Goal: Task Accomplishment & Management: Manage account settings

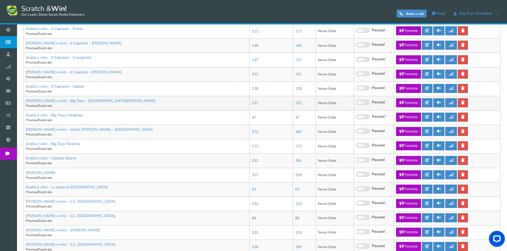
scroll to position [160, 0]
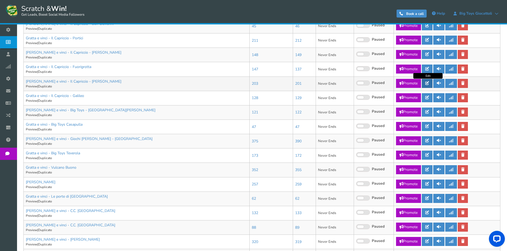
click at [430, 83] on link at bounding box center [426, 83] width 11 height 9
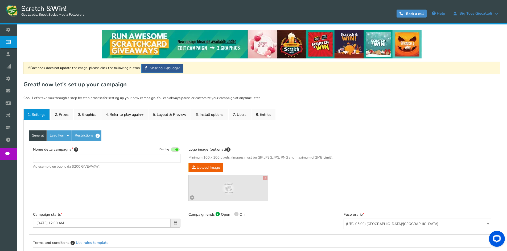
type input "[PERSON_NAME] e vinci - Il Capriccio - [PERSON_NAME]"
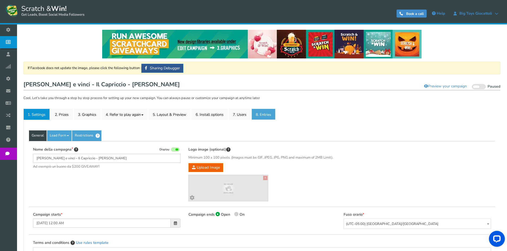
click at [269, 116] on link "8. Entries" at bounding box center [263, 114] width 24 height 11
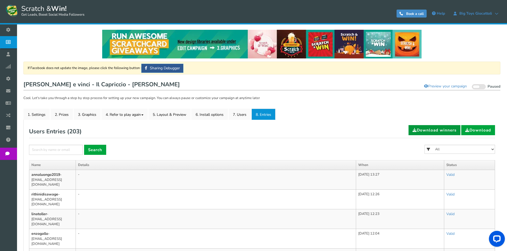
click at [426, 131] on link "Download winners" at bounding box center [434, 130] width 52 height 10
drag, startPoint x: 237, startPoint y: 110, endPoint x: 234, endPoint y: 114, distance: 5.1
click at [237, 111] on link "7. Users" at bounding box center [239, 114] width 22 height 11
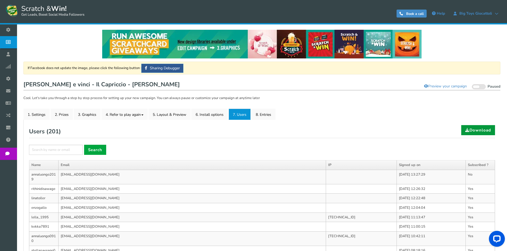
click at [479, 130] on link "Download" at bounding box center [478, 130] width 34 height 10
click at [57, 151] on input "text" at bounding box center [56, 150] width 54 height 10
type input "furianera"
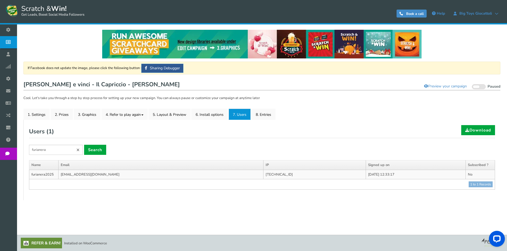
drag, startPoint x: 261, startPoint y: 176, endPoint x: 235, endPoint y: 174, distance: 26.6
click at [263, 174] on td "[TECHNICAL_ID]" at bounding box center [314, 175] width 102 height 10
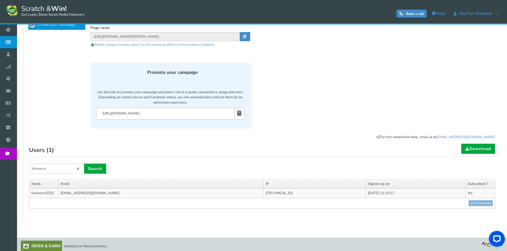
scroll to position [196, 0]
